Goal: Obtain resource: Obtain resource

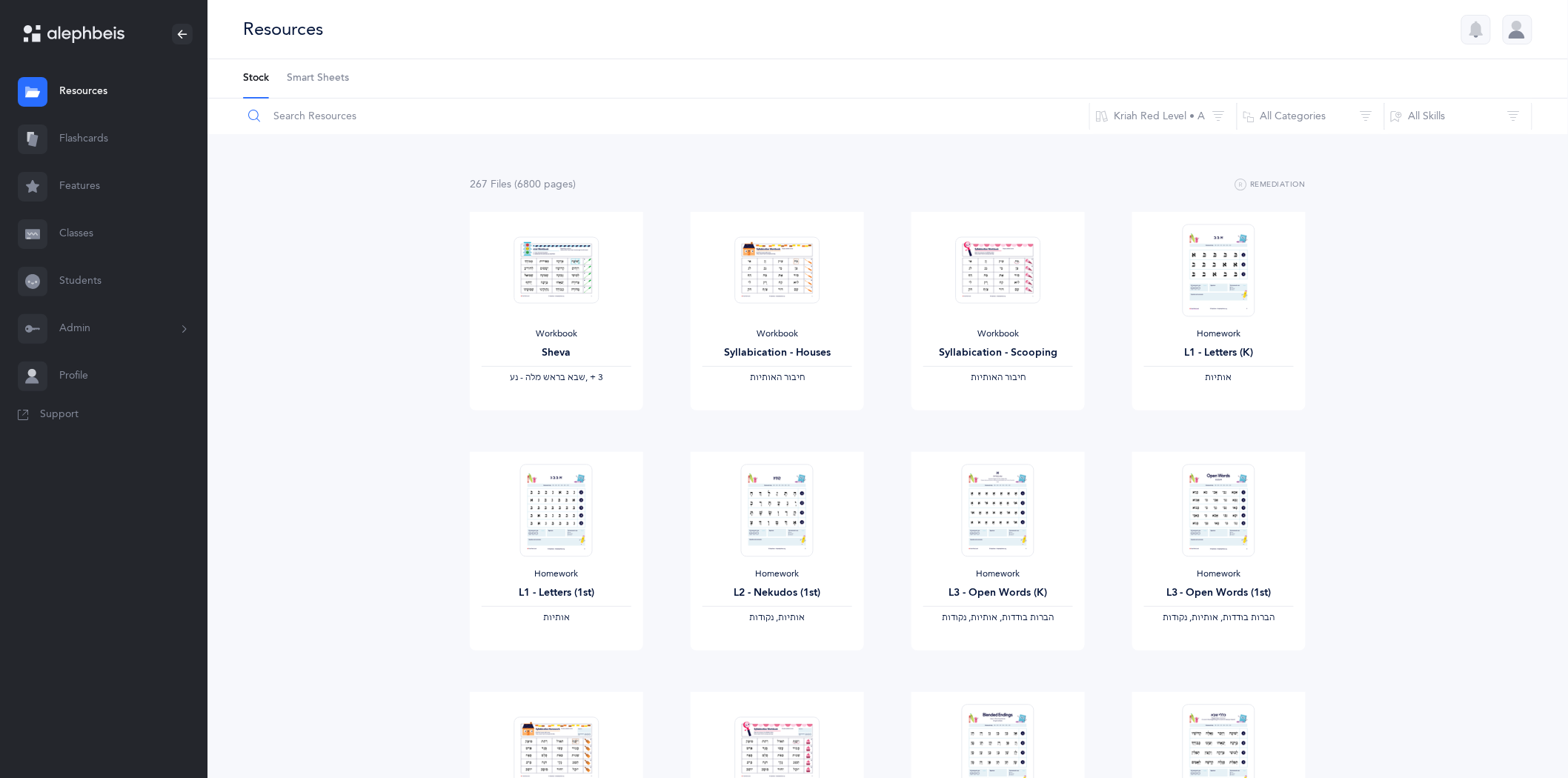
click at [344, 114] on input "text" at bounding box center [666, 116] width 848 height 36
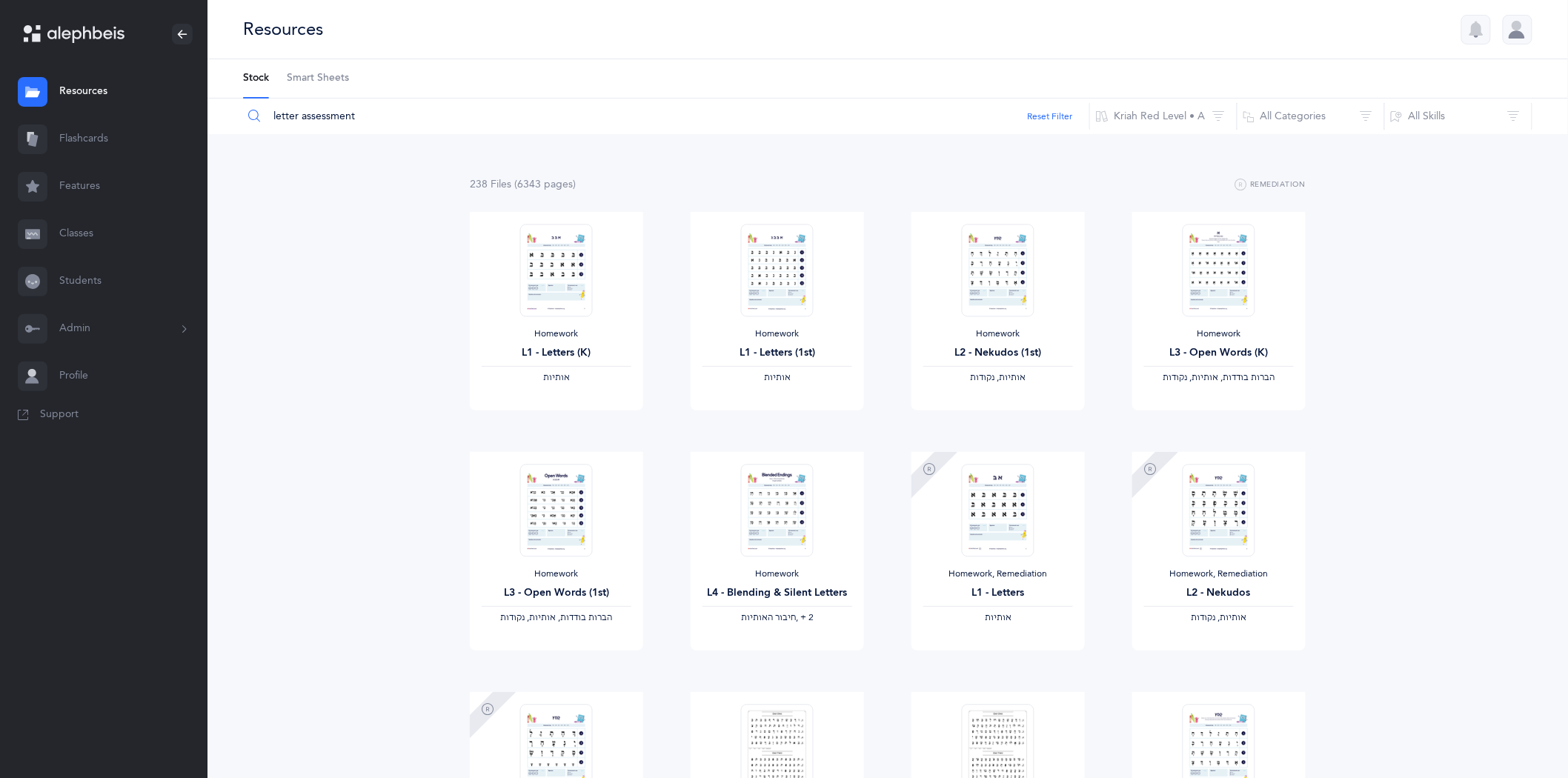
type input "letter assessment"
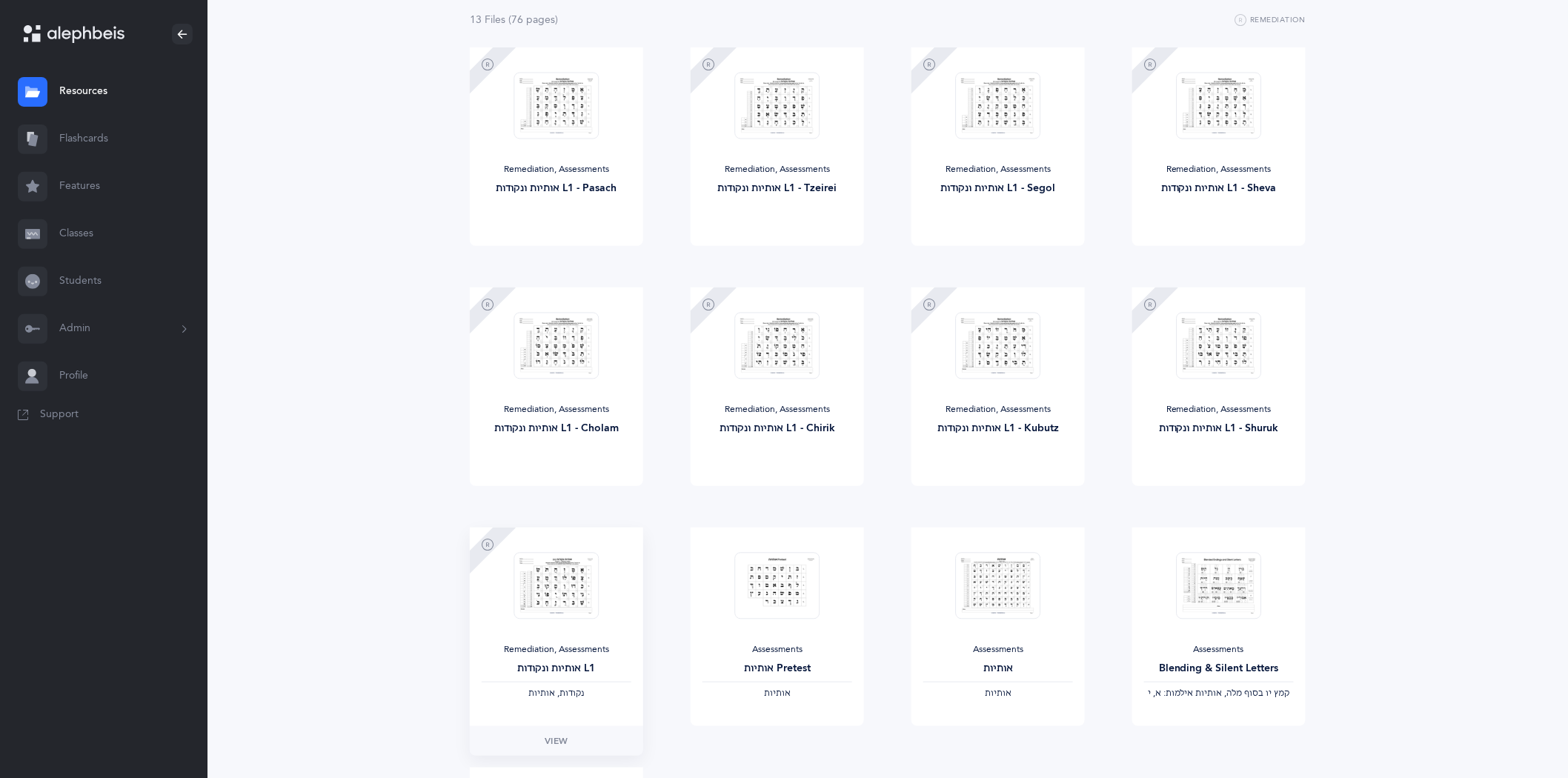
scroll to position [246, 0]
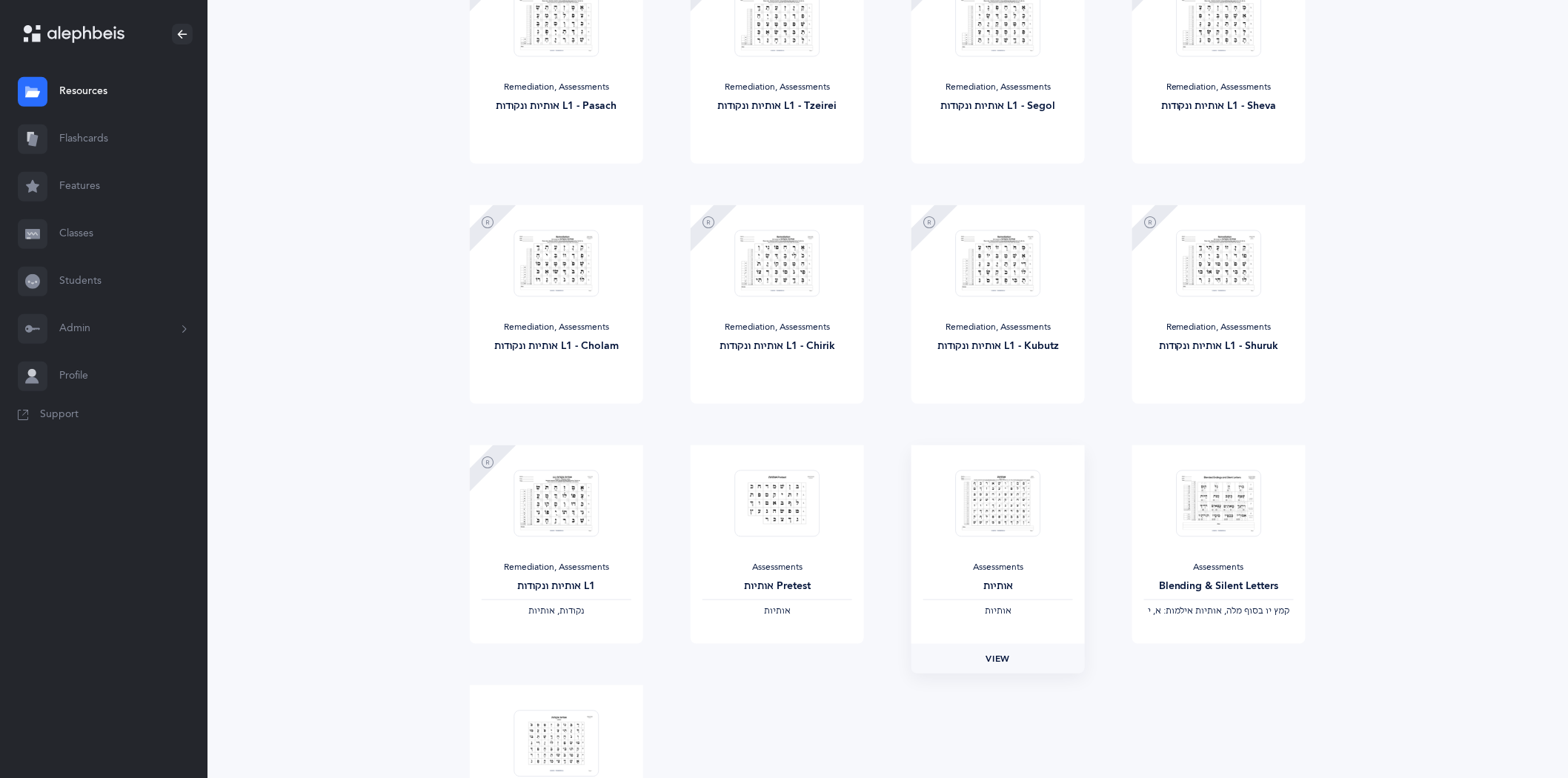
click at [1001, 658] on span "View" at bounding box center [998, 659] width 24 height 14
click at [94, 98] on link "Resources" at bounding box center [104, 92] width 208 height 48
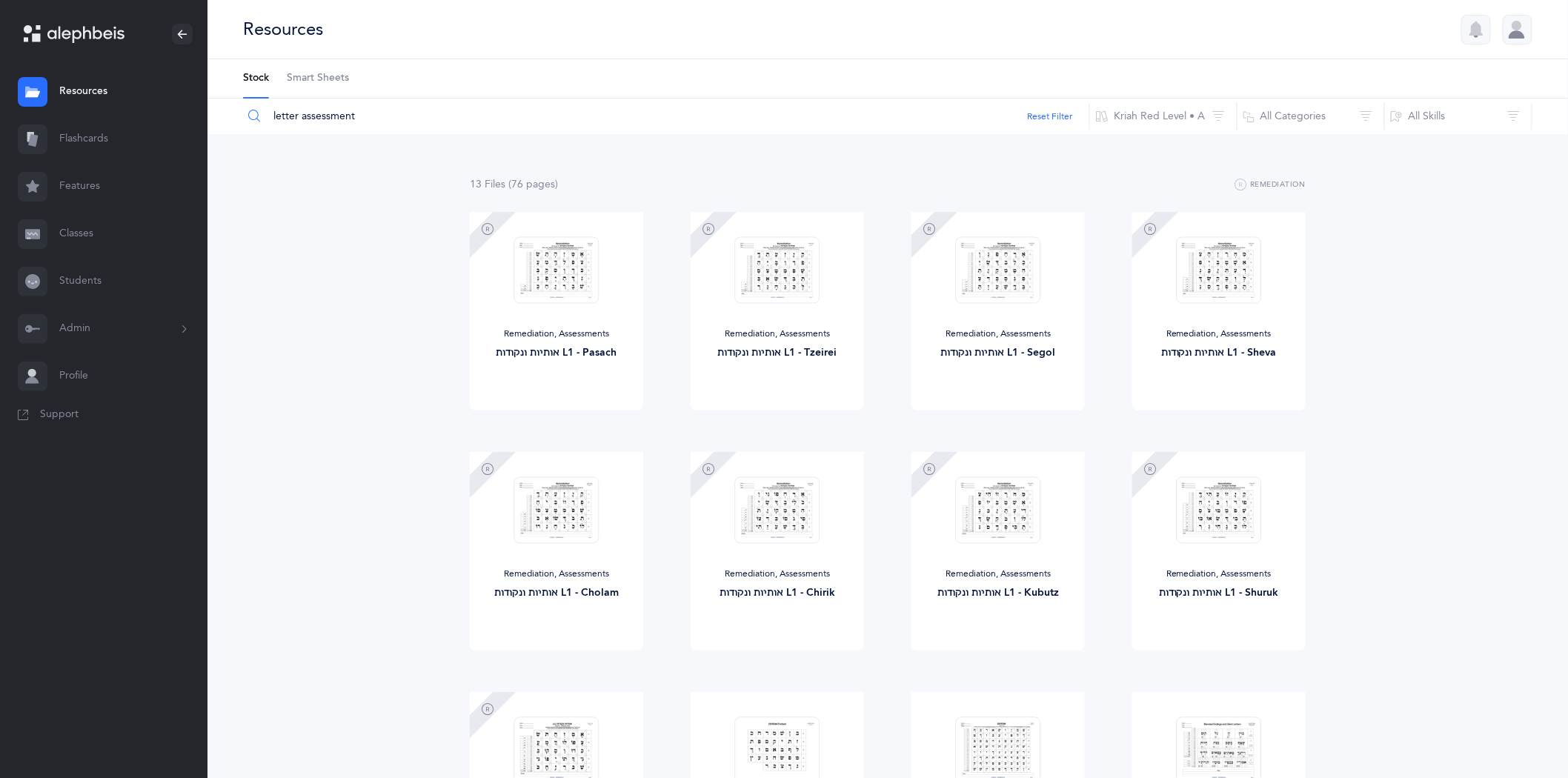
click at [82, 85] on link "Resources" at bounding box center [104, 92] width 208 height 48
click at [94, 95] on link "Resources" at bounding box center [104, 92] width 208 height 48
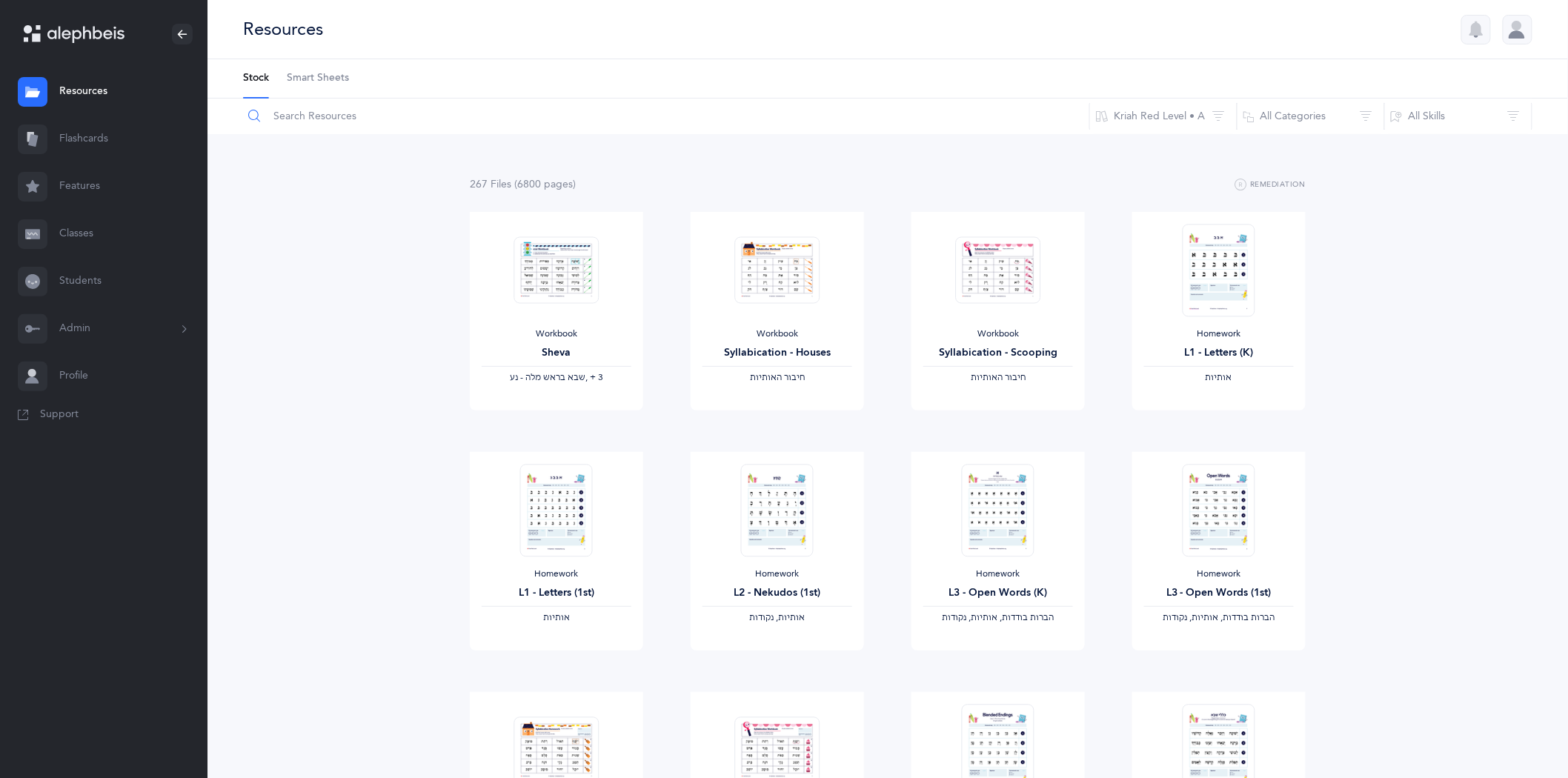
click at [323, 116] on input "text" at bounding box center [666, 116] width 848 height 36
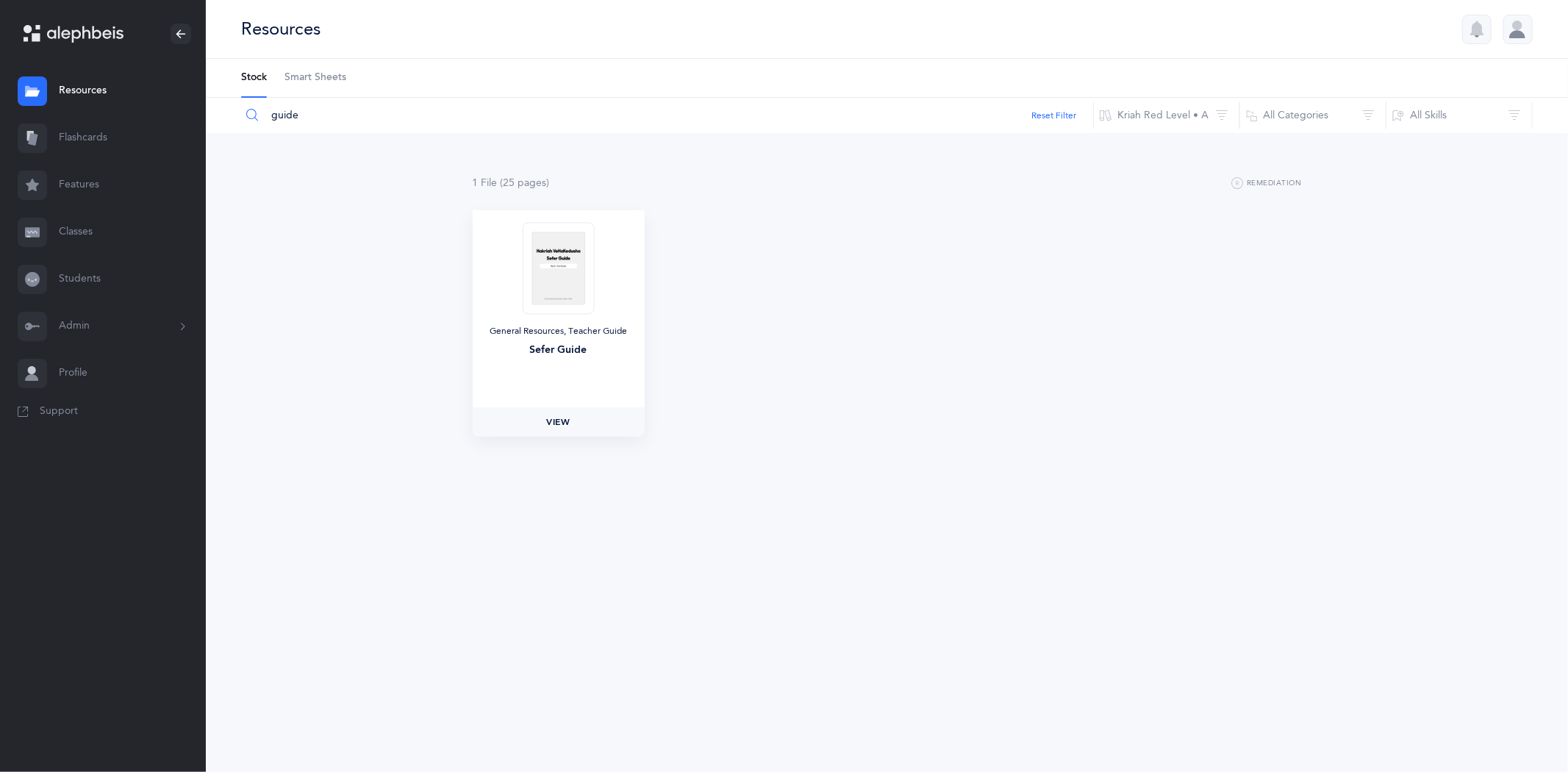
type input "guide"
click at [554, 423] on span "View" at bounding box center [557, 422] width 23 height 14
